Goal: Information Seeking & Learning: Learn about a topic

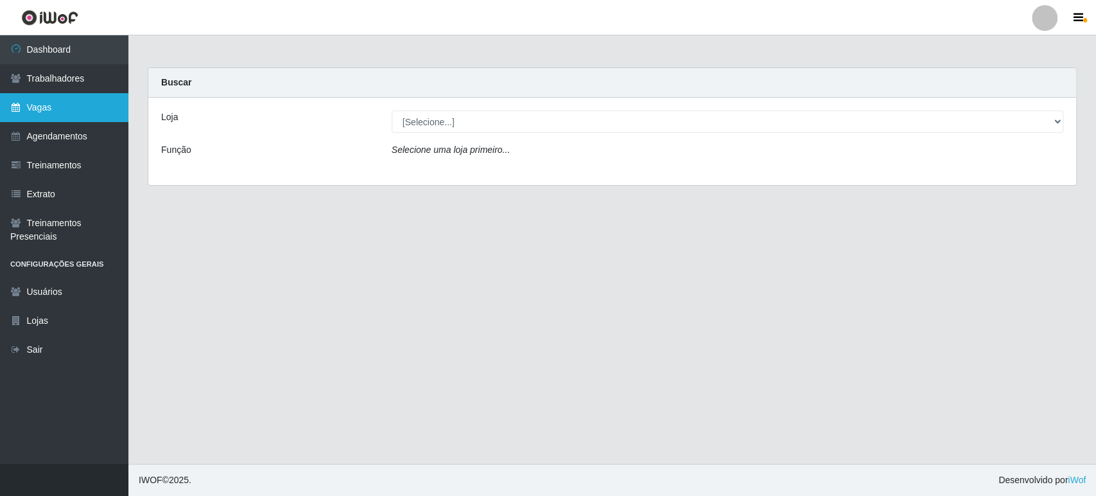
click at [66, 117] on link "Vagas" at bounding box center [64, 107] width 128 height 29
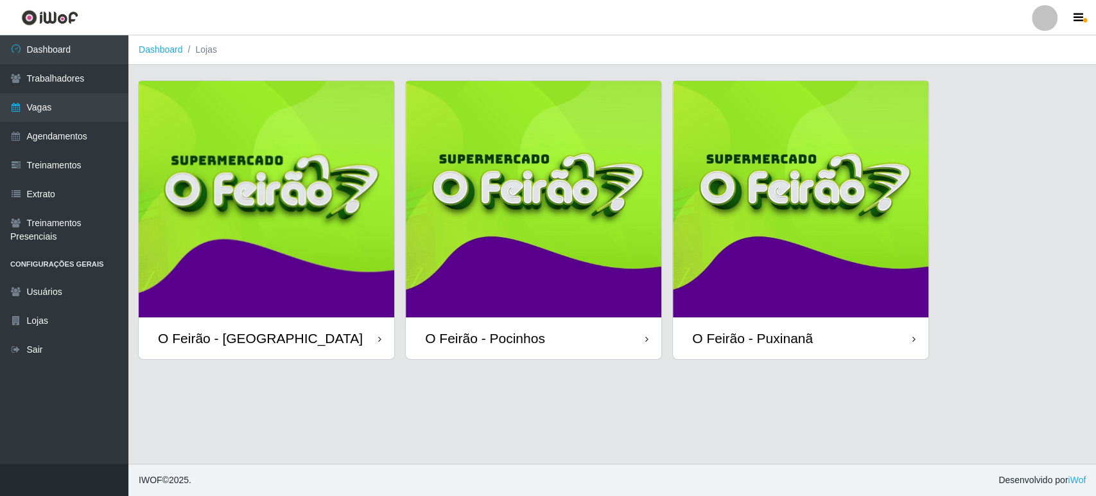
click at [266, 176] on img at bounding box center [267, 199] width 256 height 236
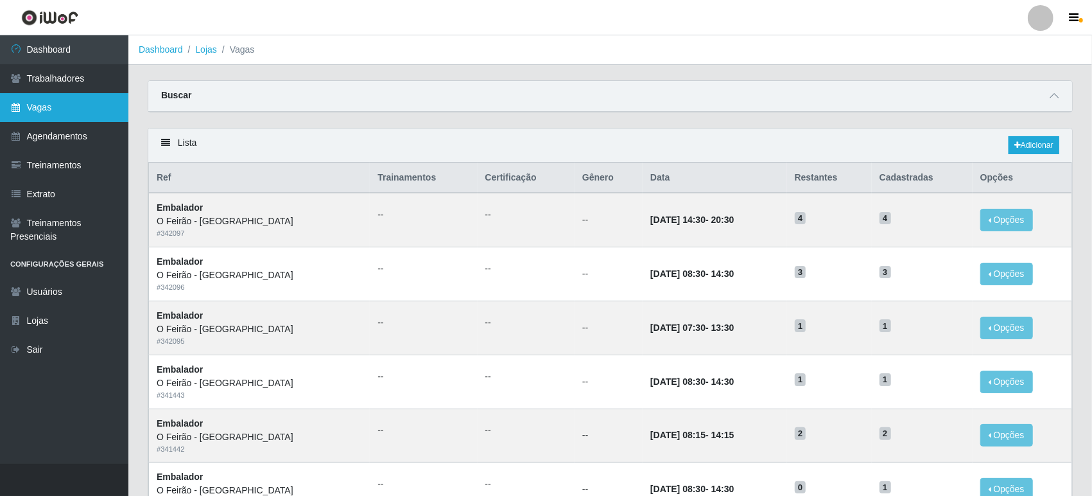
click at [72, 112] on link "Vagas" at bounding box center [64, 107] width 128 height 29
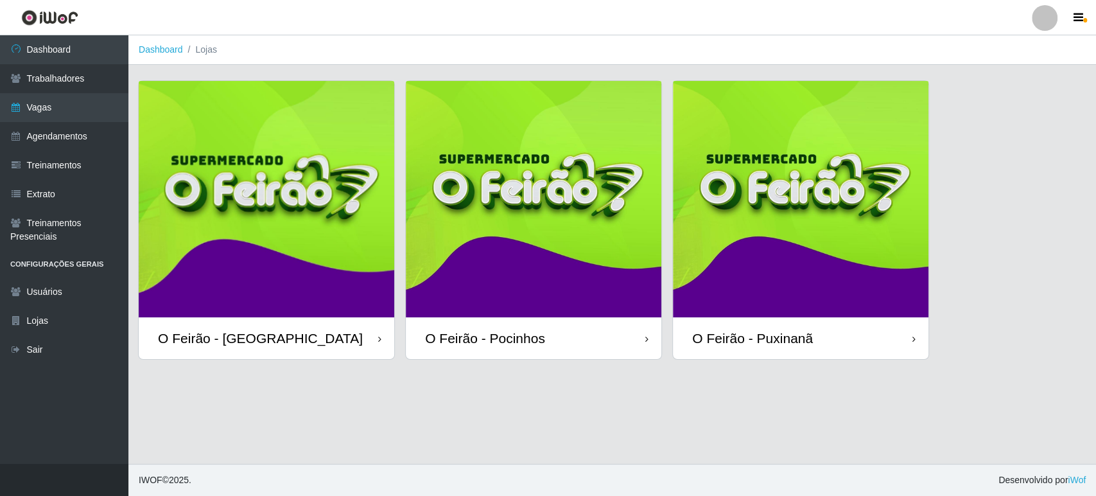
click at [548, 201] on img at bounding box center [534, 199] width 256 height 236
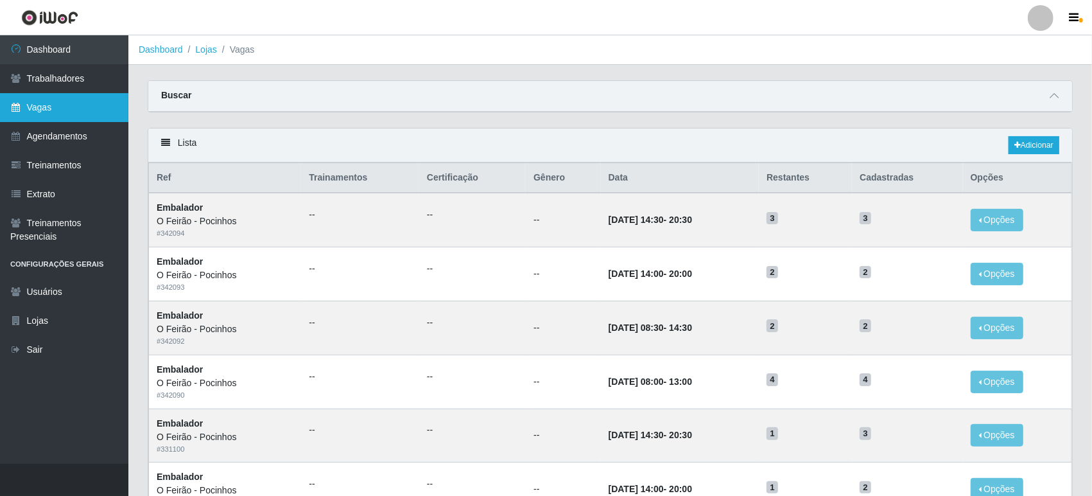
click at [55, 112] on link "Vagas" at bounding box center [64, 107] width 128 height 29
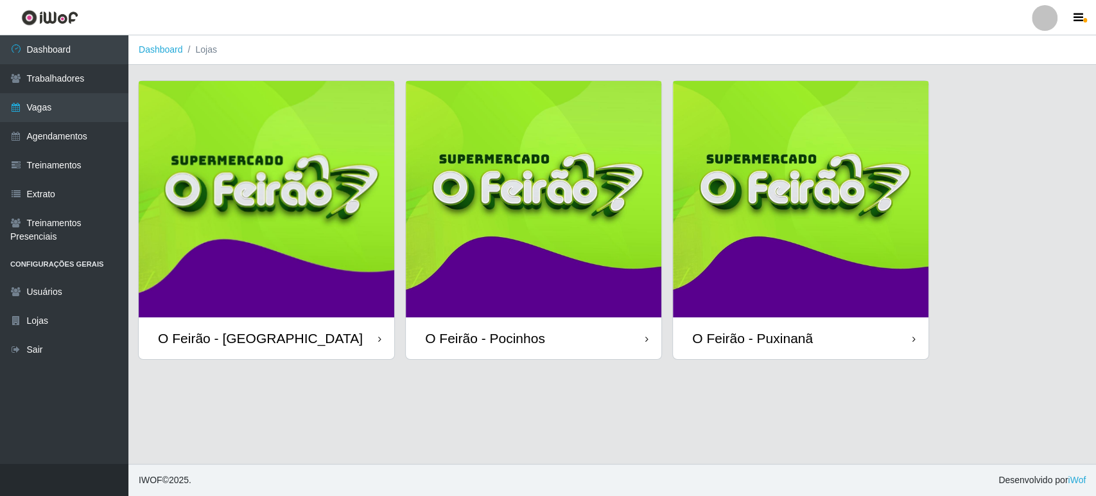
click at [748, 224] on img at bounding box center [801, 199] width 256 height 236
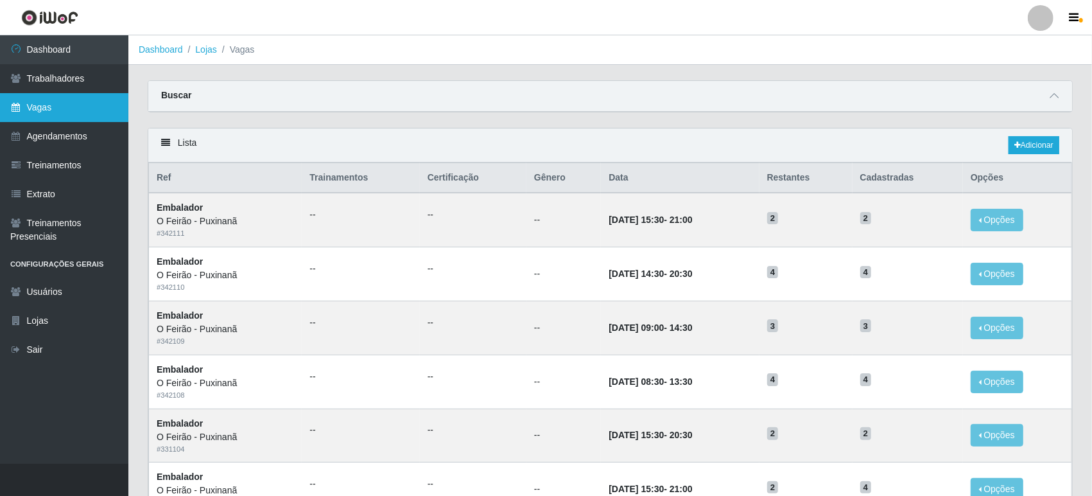
click at [14, 97] on link "Vagas" at bounding box center [64, 107] width 128 height 29
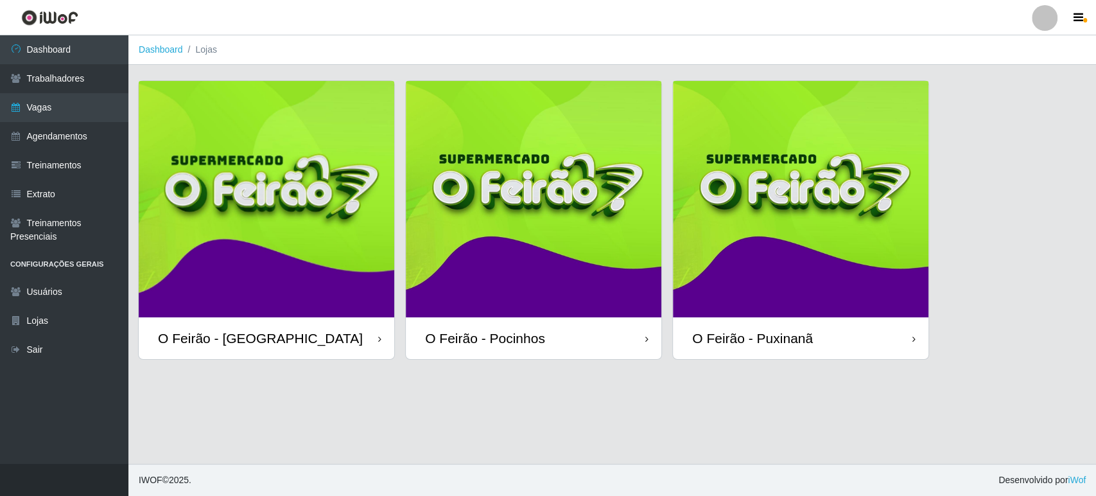
click at [207, 3] on header "Perfil Alterar Senha Sair" at bounding box center [548, 17] width 1096 height 35
click at [917, 374] on main "Dashboard Lojas O Feirão - [GEOGRAPHIC_DATA] O Feirão - Pocinhos O Feirão - [GE…" at bounding box center [612, 249] width 968 height 428
